Goal: Information Seeking & Learning: Find specific fact

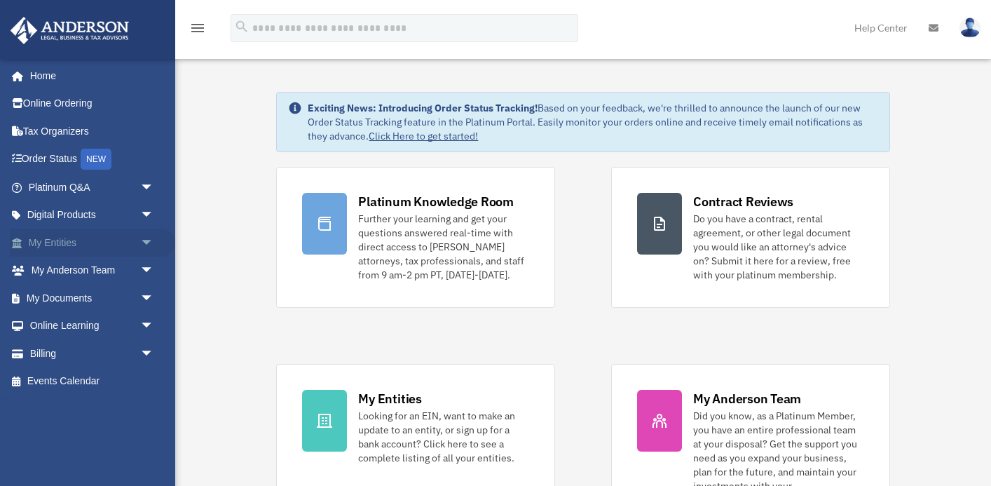
click at [141, 246] on span "arrow_drop_down" at bounding box center [154, 243] width 28 height 29
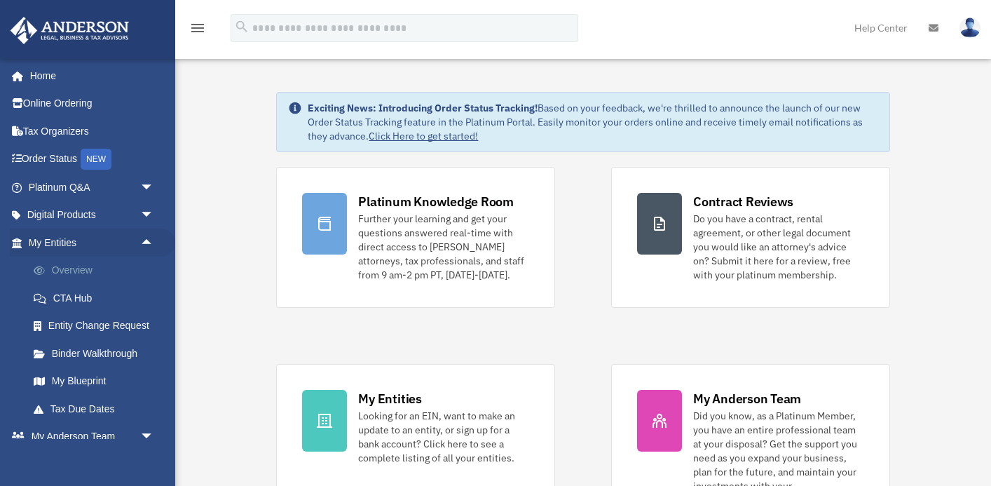
click at [95, 270] on link "Overview" at bounding box center [98, 271] width 156 height 28
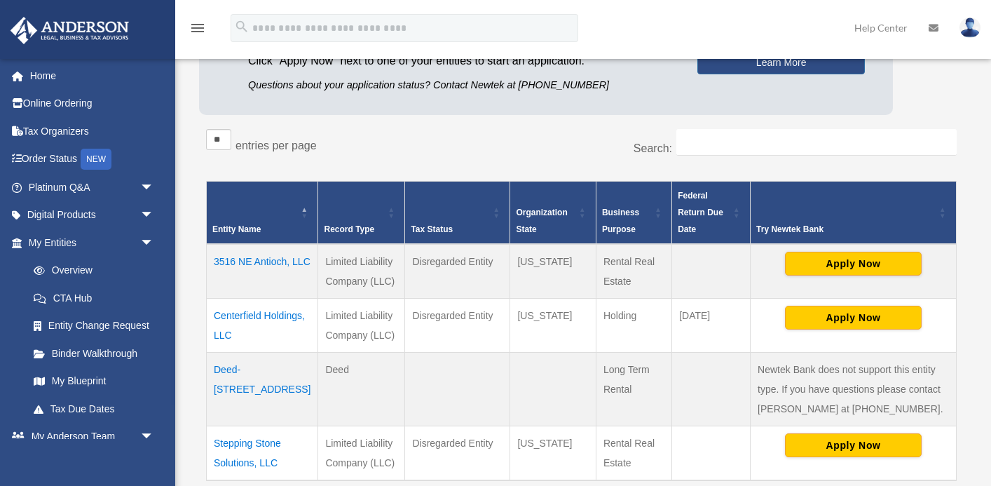
scroll to position [196, 0]
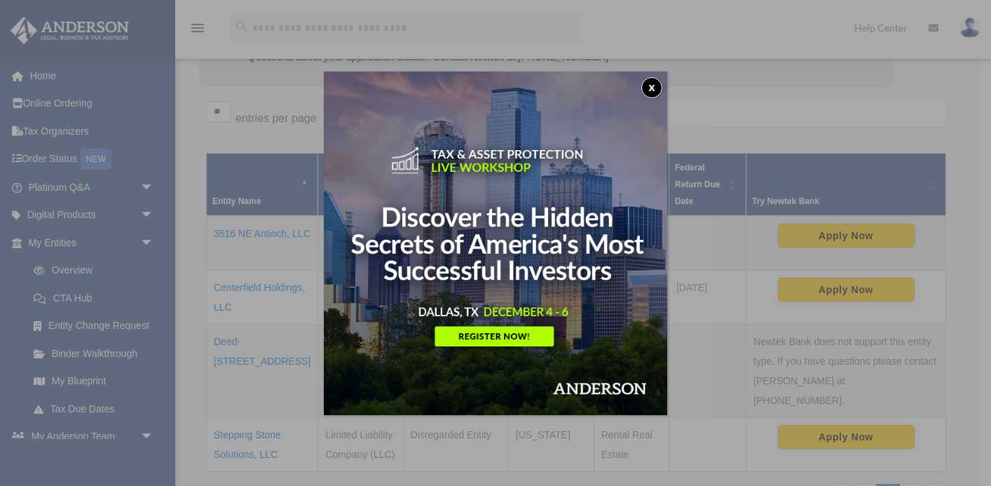
click at [651, 85] on button "x" at bounding box center [651, 87] width 21 height 21
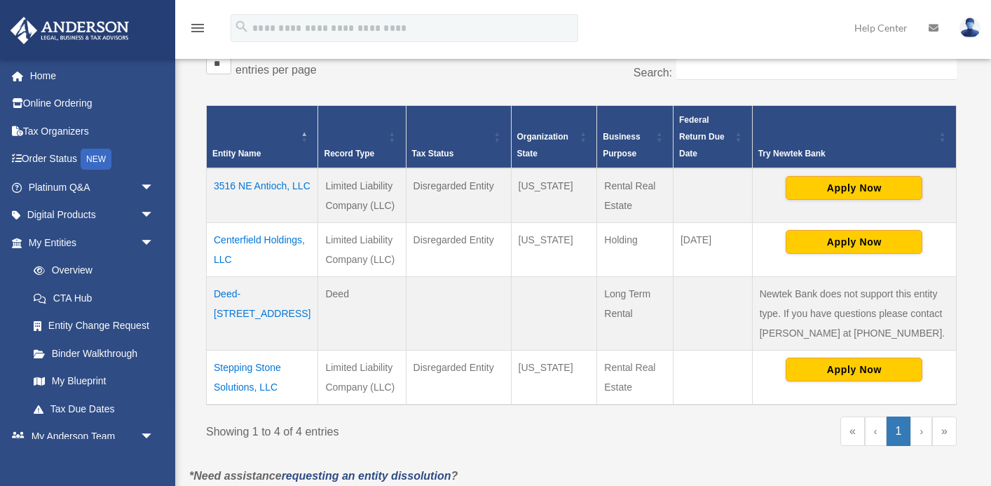
scroll to position [269, 0]
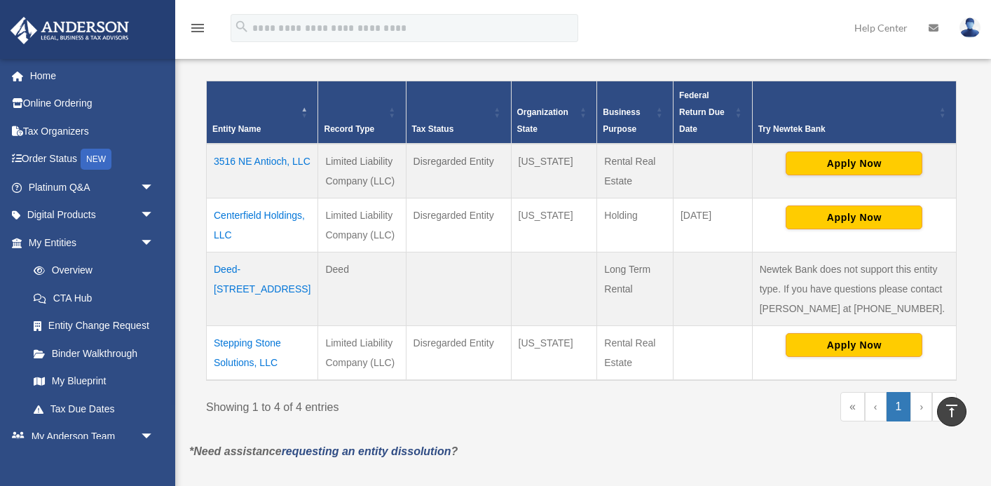
click at [269, 349] on td "Stepping Stone Solutions, LLC" at bounding box center [262, 352] width 111 height 55
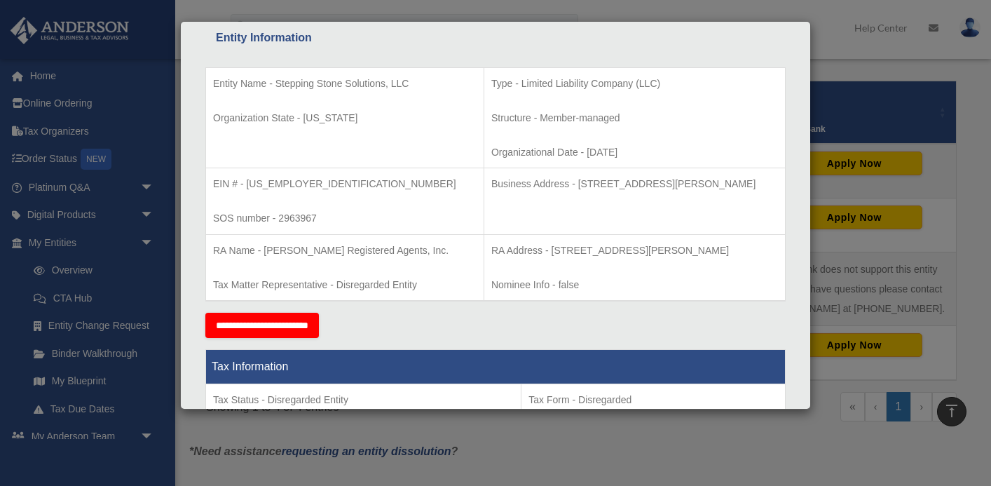
scroll to position [264, 0]
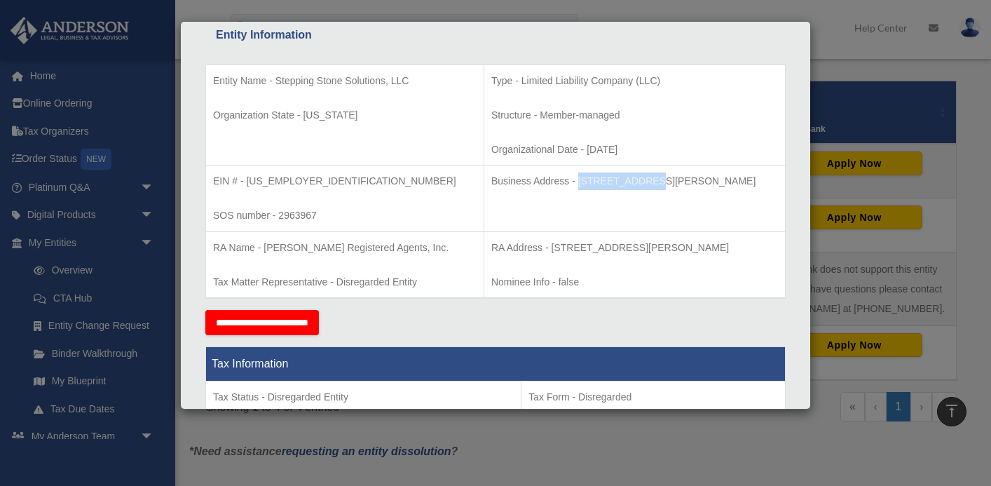
drag, startPoint x: 531, startPoint y: 183, endPoint x: 602, endPoint y: 179, distance: 71.6
click at [602, 179] on p "Business Address - 3225 McLeod Dr, Suite 100, Las Vegas, NV 89121" at bounding box center [634, 181] width 287 height 18
copy p "3225 McLeod Dr"
drag, startPoint x: 656, startPoint y: 177, endPoint x: 751, endPoint y: 182, distance: 94.8
click at [751, 182] on p "Business Address - 3225 McLeod Dr, Suite 100, Las Vegas, NV 89121" at bounding box center [634, 181] width 287 height 18
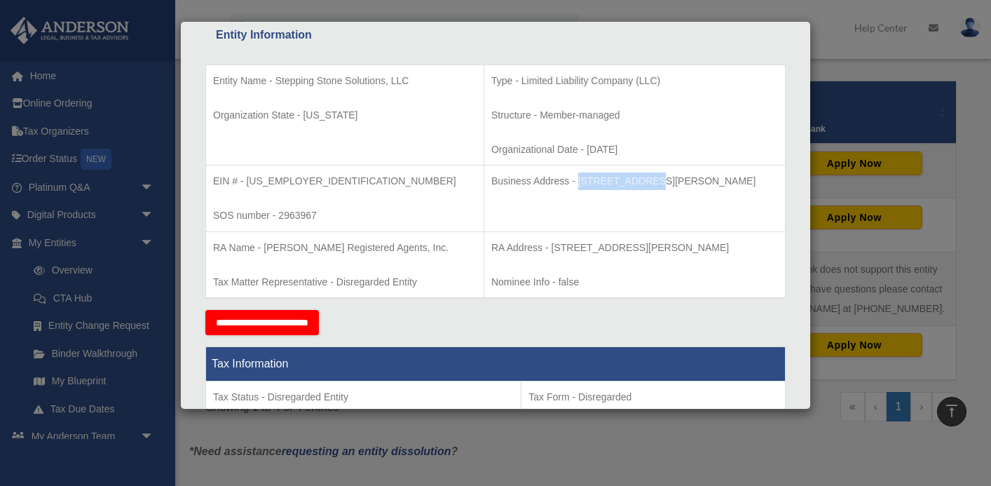
copy p "Las Vegas, NV 89121"
